Goal: Check status: Check status

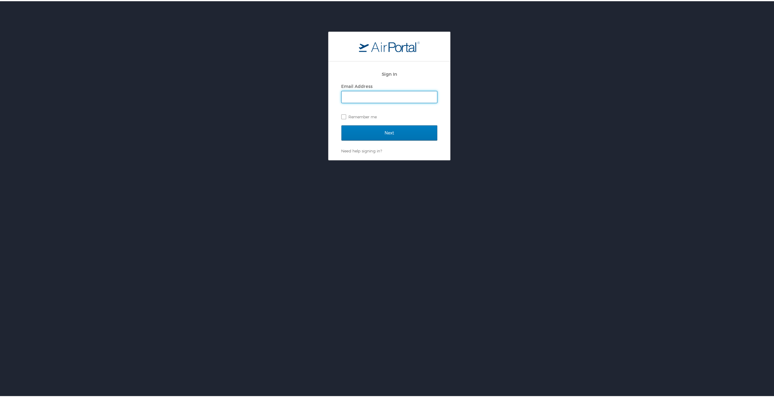
click at [385, 96] on input "Email Address" at bounding box center [390, 96] width 96 height 12
type input "edward.boyd2@la.gov"
click at [360, 129] on input "Next" at bounding box center [389, 131] width 96 height 15
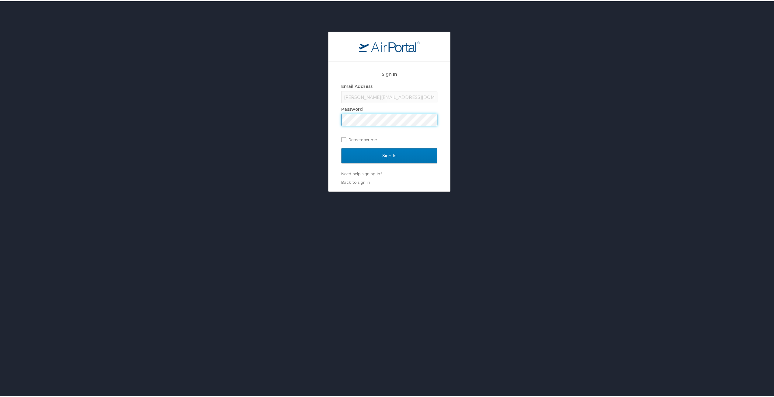
click at [341, 147] on input "Sign In" at bounding box center [389, 154] width 96 height 15
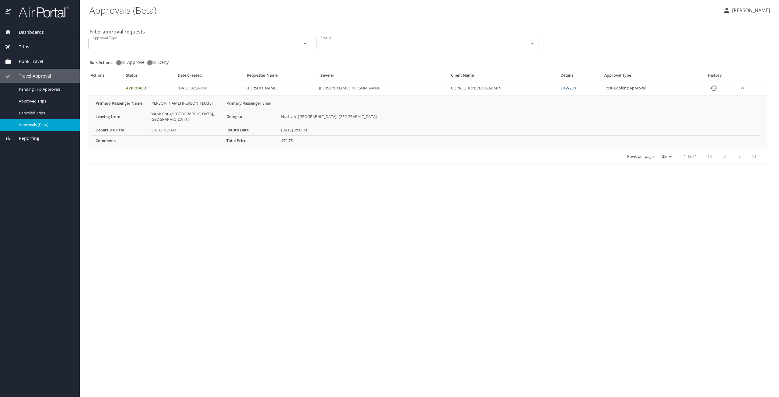
click at [741, 87] on icon "expand row" at bounding box center [743, 88] width 4 height 2
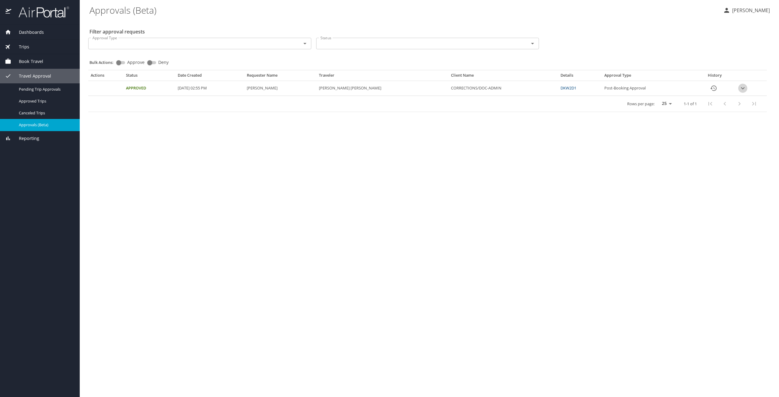
click at [740, 87] on icon "expand row" at bounding box center [742, 88] width 7 height 7
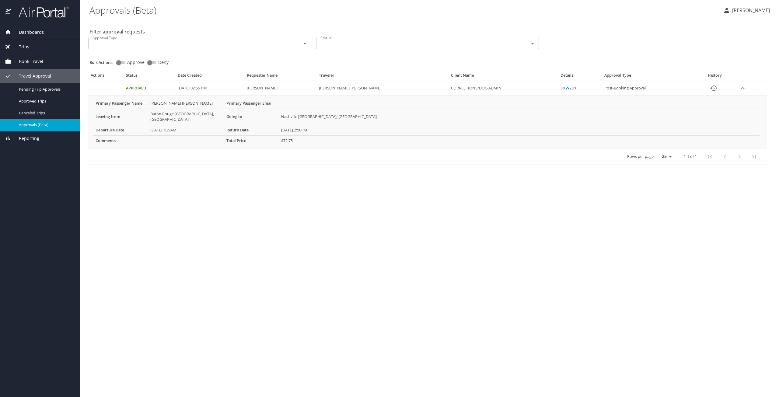
click at [560, 89] on link "DKW2D1" at bounding box center [568, 87] width 16 height 5
click at [560, 88] on link "DKW2D1" at bounding box center [568, 87] width 16 height 5
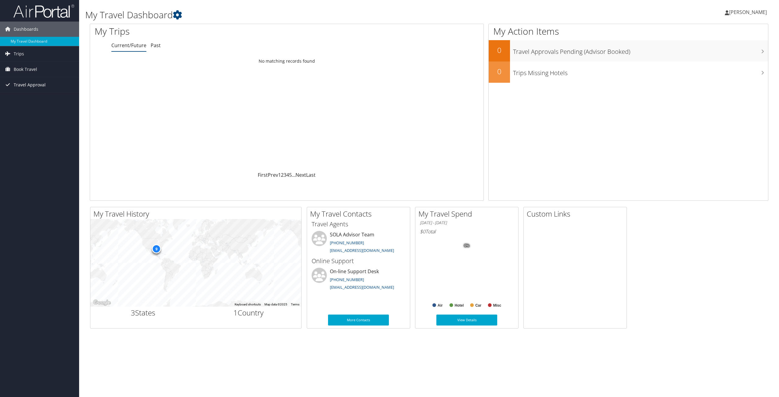
click at [29, 86] on span "Travel Approval" at bounding box center [30, 84] width 32 height 15
click at [27, 106] on link "Approved Trips" at bounding box center [39, 106] width 79 height 9
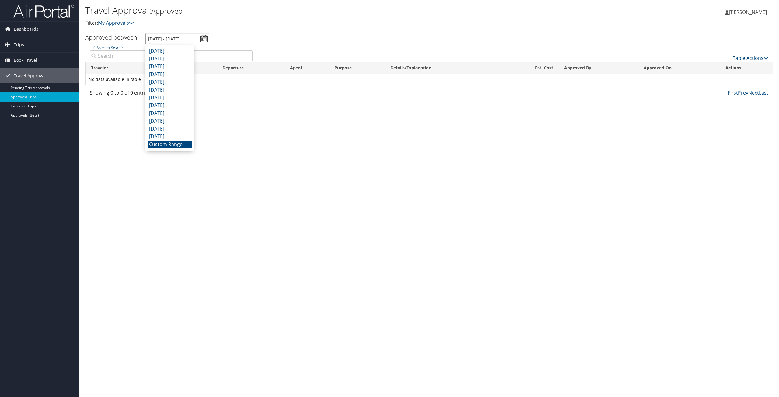
click at [204, 39] on input "8/30/2025 - 9/30/2025" at bounding box center [177, 38] width 64 height 11
click at [171, 146] on li "Custom Range" at bounding box center [170, 145] width 44 height 8
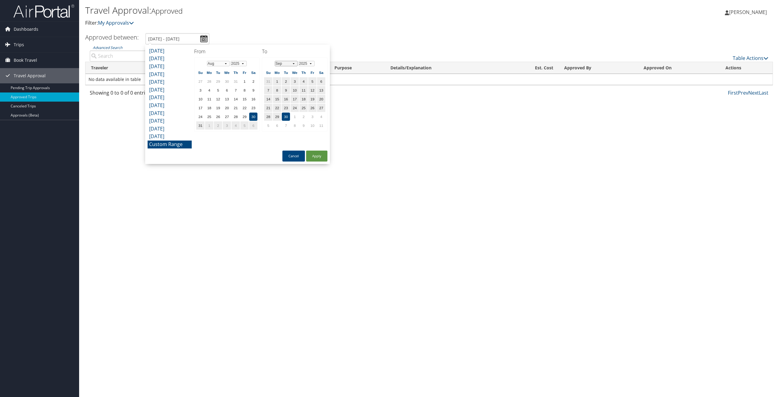
click at [294, 64] on select "Jan Feb Mar Apr May Jun Jul Aug Sep Oct Nov Dec" at bounding box center [286, 63] width 23 height 5
drag, startPoint x: 292, startPoint y: 116, endPoint x: 297, endPoint y: 135, distance: 20.0
click at [292, 116] on td "31" at bounding box center [295, 117] width 8 height 8
click at [323, 158] on button "Apply" at bounding box center [316, 156] width 21 height 11
type input "8/30/2025 - 12/31/2025"
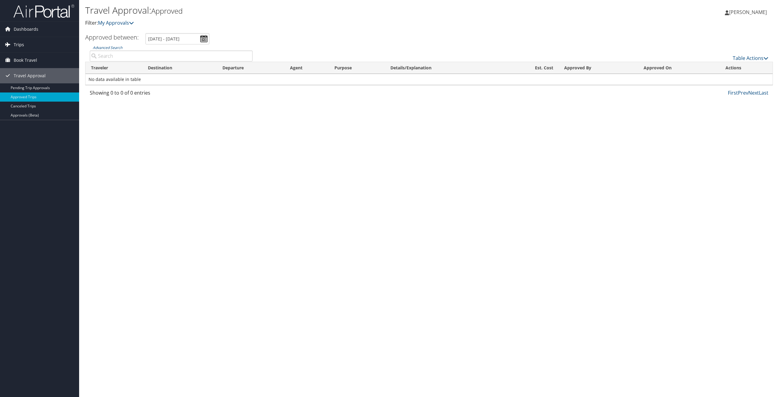
click at [16, 42] on span "Trips" at bounding box center [19, 44] width 10 height 15
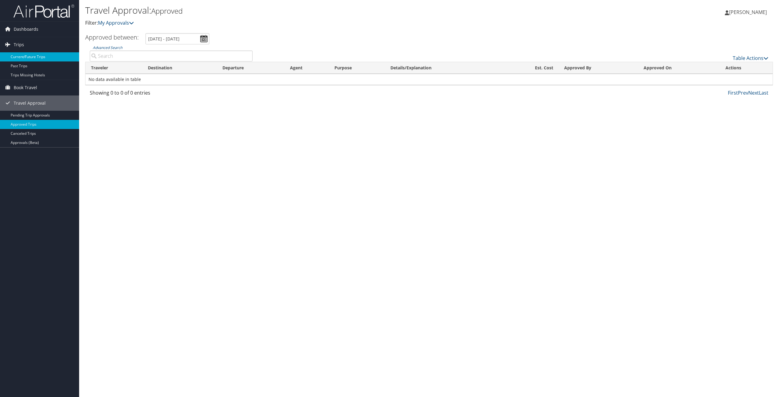
click at [25, 56] on link "Current/Future Trips" at bounding box center [39, 56] width 79 height 9
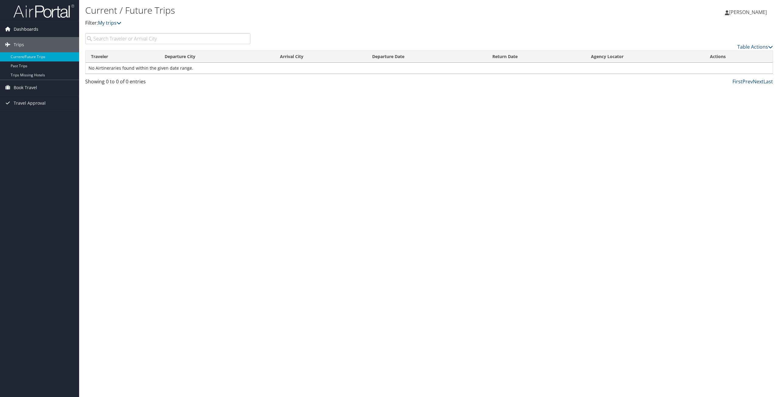
click at [26, 29] on span "Dashboards" at bounding box center [26, 29] width 25 height 15
drag, startPoint x: 27, startPoint y: 41, endPoint x: 34, endPoint y: 39, distance: 6.6
click at [27, 40] on link "My Travel Dashboard" at bounding box center [39, 41] width 79 height 9
